Goal: Information Seeking & Learning: Understand process/instructions

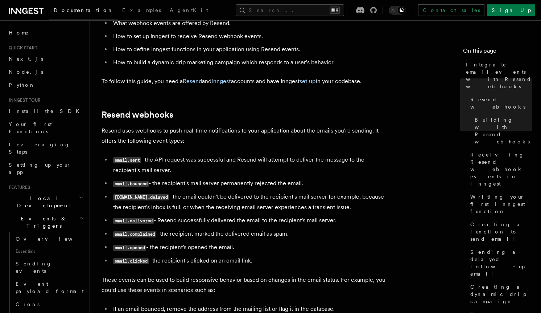
scroll to position [63, 0]
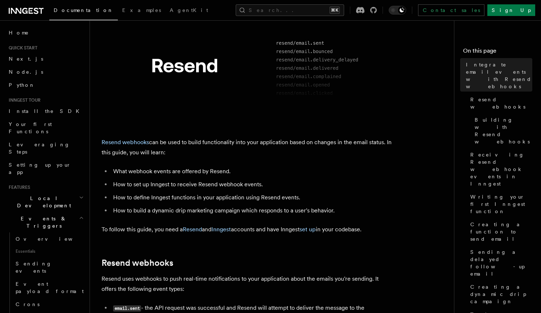
click at [28, 10] on icon at bounding box center [26, 11] width 35 height 9
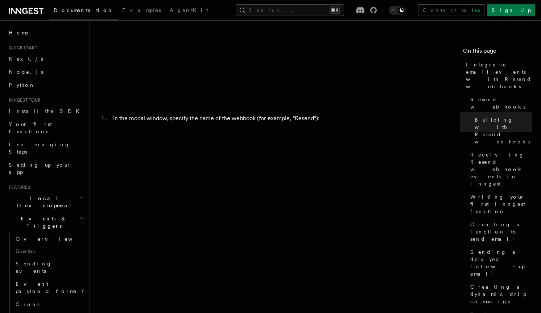
scroll to position [888, 0]
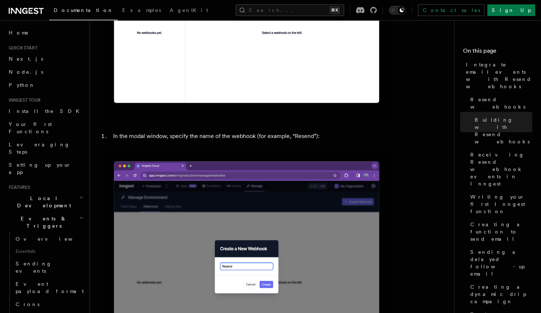
click at [22, 13] on icon at bounding box center [26, 11] width 35 height 9
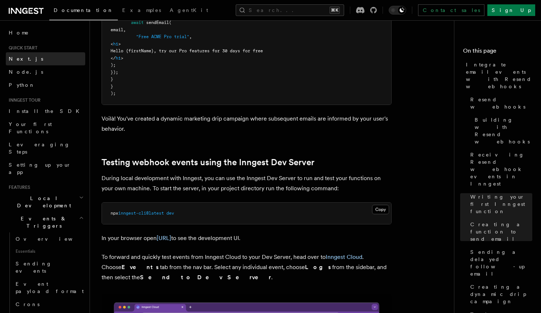
click at [28, 61] on link "Next.js" at bounding box center [45, 58] width 79 height 13
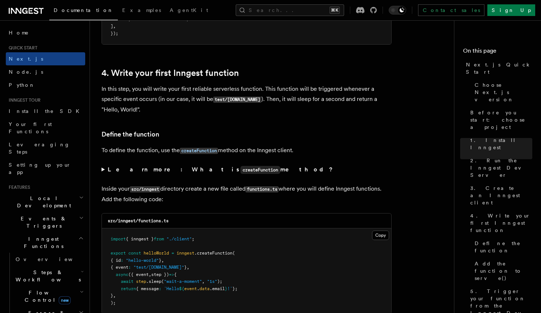
scroll to position [1218, 0]
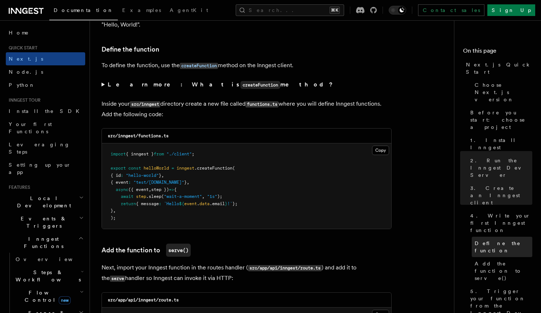
click at [486, 239] on span "Define the function" at bounding box center [504, 246] width 58 height 15
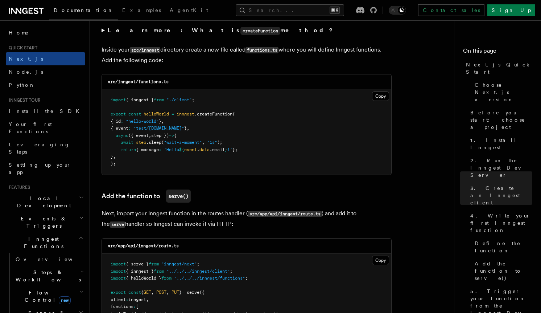
scroll to position [1274, 0]
